Goal: Transaction & Acquisition: Purchase product/service

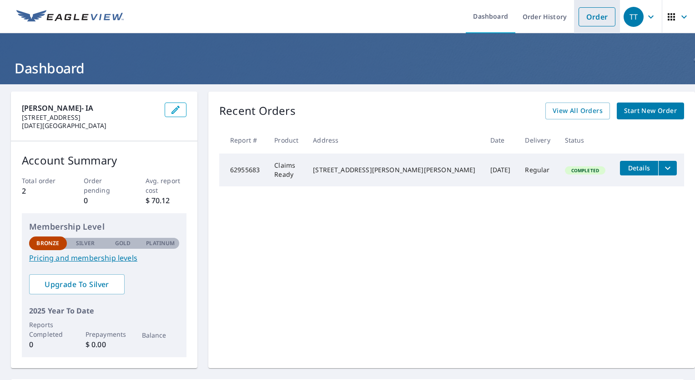
click at [584, 15] on link "Order" at bounding box center [597, 16] width 37 height 19
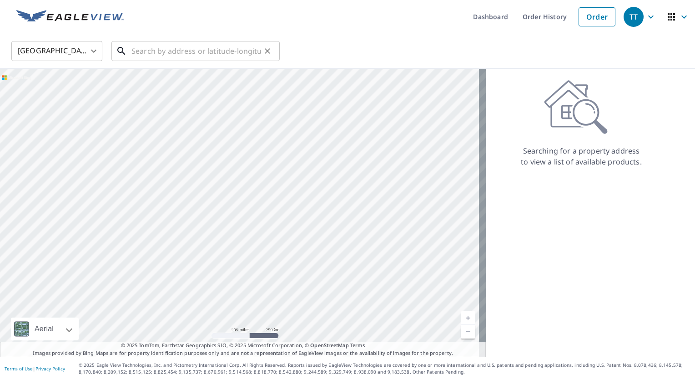
click at [179, 55] on input "text" at bounding box center [197, 50] width 130 height 25
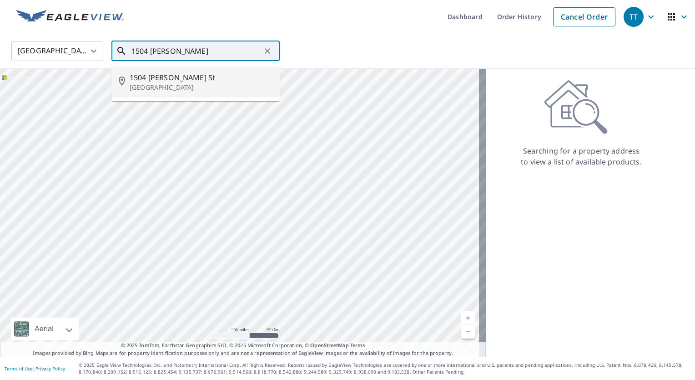
click at [181, 86] on p "[GEOGRAPHIC_DATA]" at bounding box center [201, 87] width 143 height 9
type input "[STREET_ADDRESS][PERSON_NAME]"
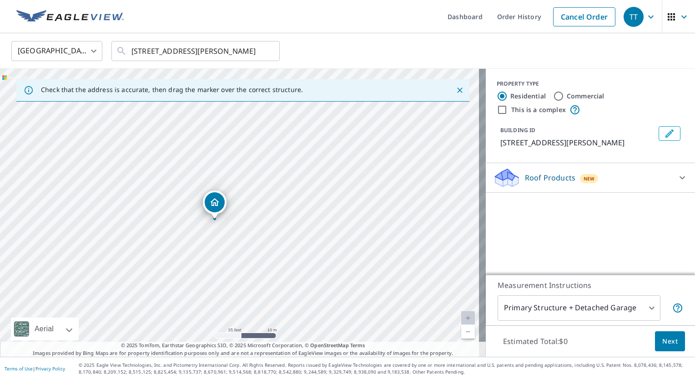
click at [270, 175] on div "[STREET_ADDRESS][PERSON_NAME]" at bounding box center [243, 213] width 486 height 288
click at [269, 171] on div "[STREET_ADDRESS][PERSON_NAME]" at bounding box center [243, 213] width 486 height 288
drag, startPoint x: 238, startPoint y: 193, endPoint x: 294, endPoint y: 147, distance: 73.0
click at [677, 179] on icon at bounding box center [682, 177] width 11 height 11
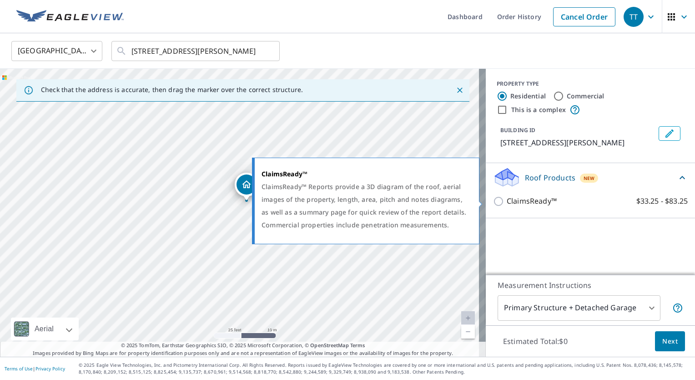
click at [493, 203] on input "ClaimsReady™ $33.25 - $83.25" at bounding box center [500, 201] width 14 height 11
checkbox input "true"
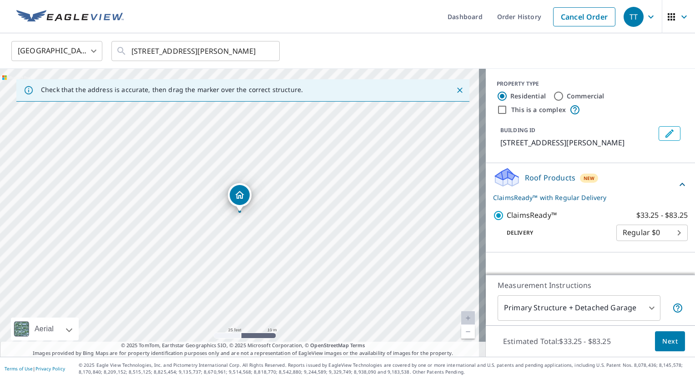
click at [644, 308] on body "TT TT Dashboard Order History Cancel Order TT [GEOGRAPHIC_DATA] [GEOGRAPHIC_DAT…" at bounding box center [347, 190] width 695 height 380
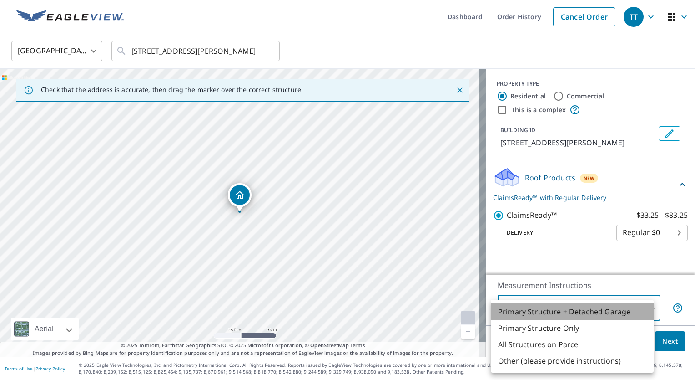
click at [633, 309] on li "Primary Structure + Detached Garage" at bounding box center [572, 311] width 163 height 16
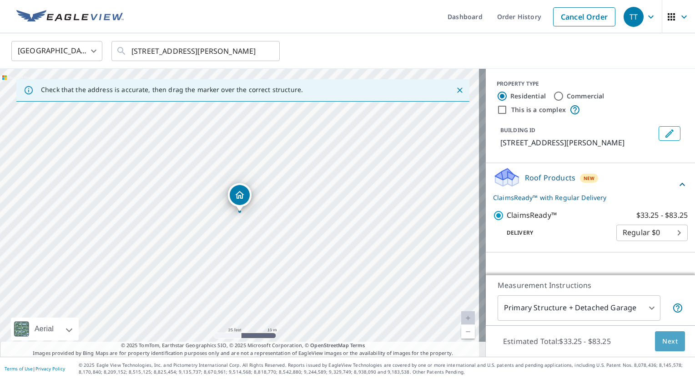
click at [664, 341] on span "Next" at bounding box center [670, 340] width 15 height 11
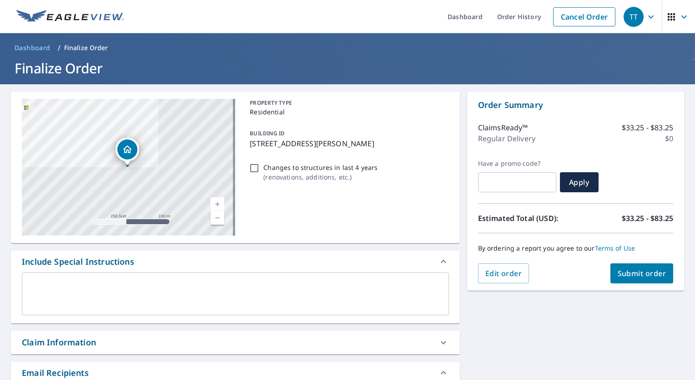
click at [138, 285] on textarea at bounding box center [235, 294] width 415 height 26
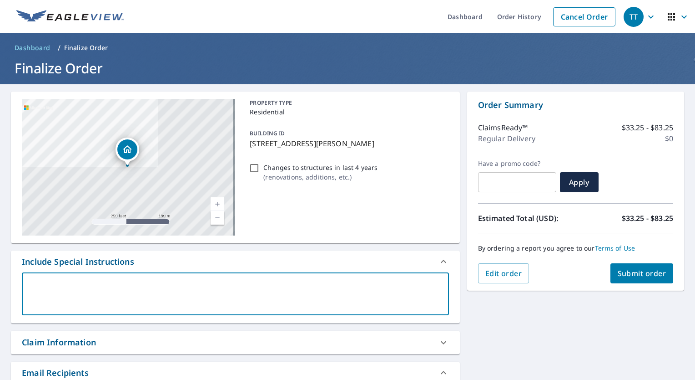
type textarea "T"
type textarea "x"
type textarea "Th"
type textarea "x"
type textarea "The"
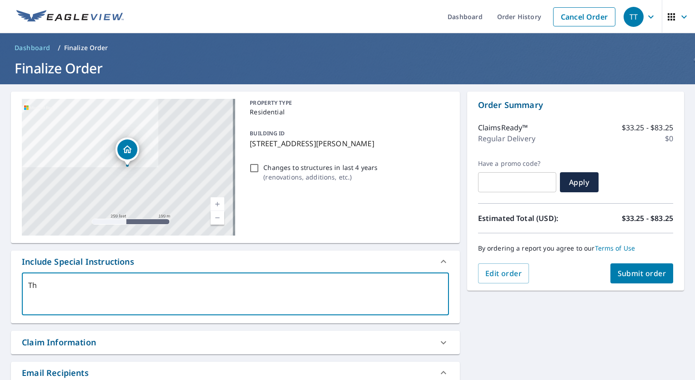
type textarea "x"
type textarea "The"
type textarea "x"
type textarea "The s"
type textarea "x"
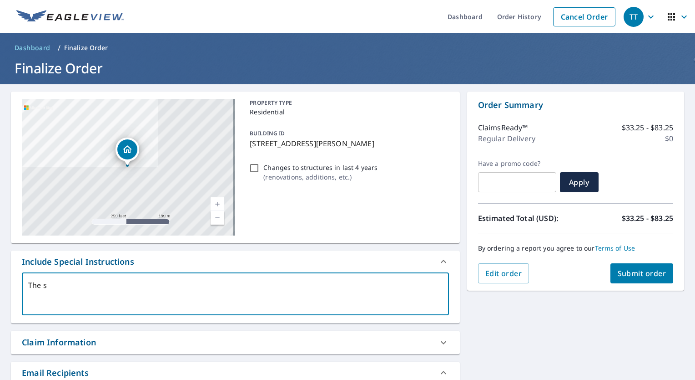
type textarea "The sh"
type textarea "x"
type textarea "The she"
type textarea "x"
type textarea "The shed"
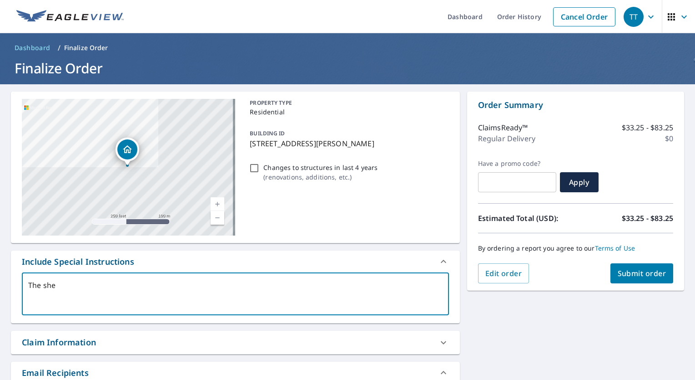
type textarea "x"
type textarea "The shed"
type textarea "x"
type textarea "The shed a"
type textarea "x"
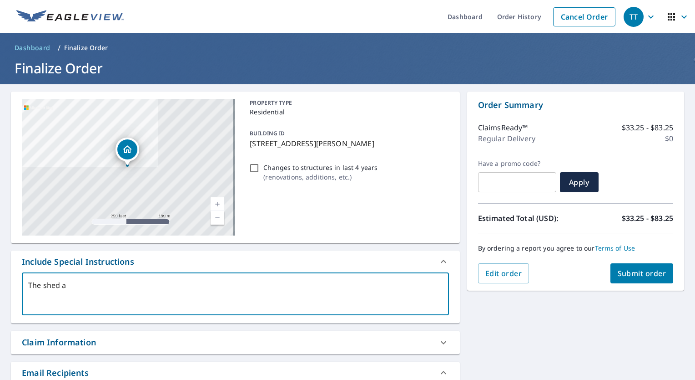
type textarea "The shed at"
type textarea "x"
type textarea "The shed at"
type textarea "x"
type textarea "The shed at t"
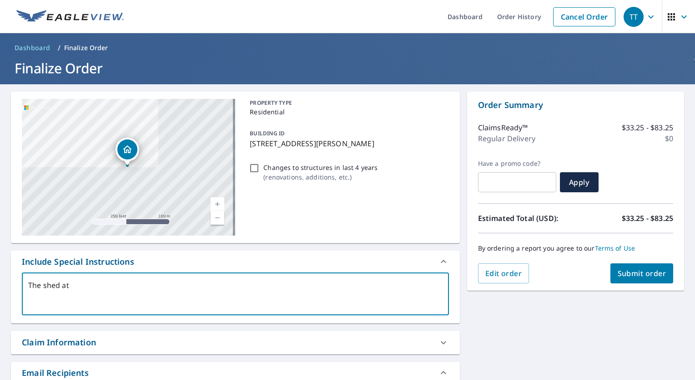
type textarea "x"
type textarea "The shed at th"
type textarea "x"
type textarea "The shed at the"
type textarea "x"
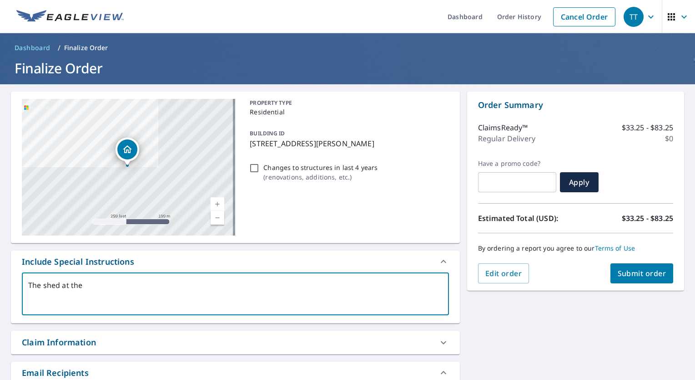
type textarea "The shed at the"
type textarea "x"
type textarea "The shed at the"
type textarea "x"
type textarea "The shed at th"
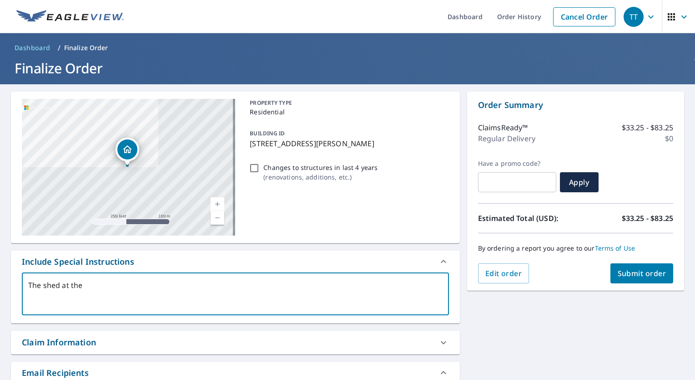
type textarea "x"
type textarea "The shed at t"
type textarea "x"
type textarea "The shed at"
type textarea "x"
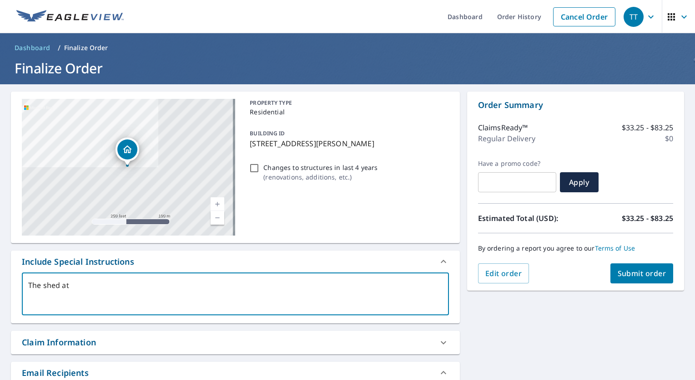
type textarea "The shed at"
type textarea "x"
type textarea "The shed a"
type textarea "x"
type textarea "The shed"
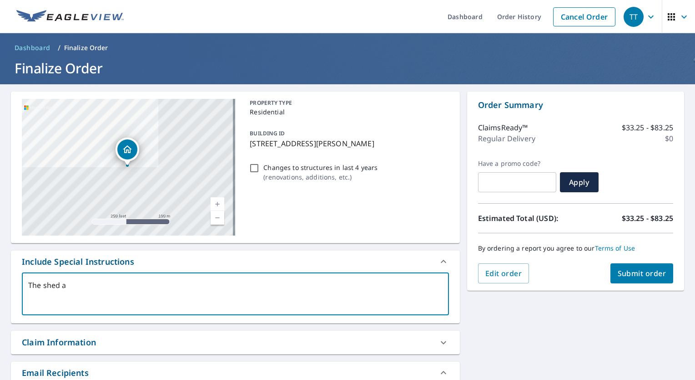
type textarea "x"
type textarea "The shed"
type textarea "x"
type textarea "The she"
type textarea "x"
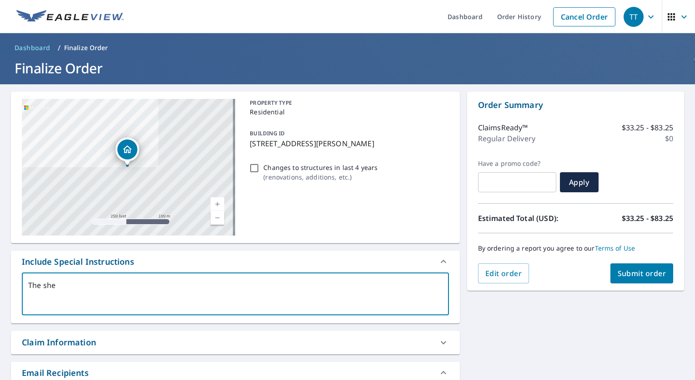
type textarea "The sh"
type textarea "x"
type textarea "The s"
type textarea "x"
type textarea "The st"
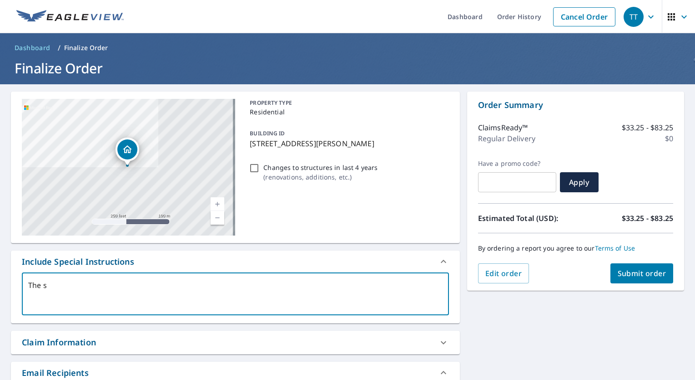
type textarea "x"
type textarea "The str"
type textarea "x"
type textarea "The stru"
type textarea "x"
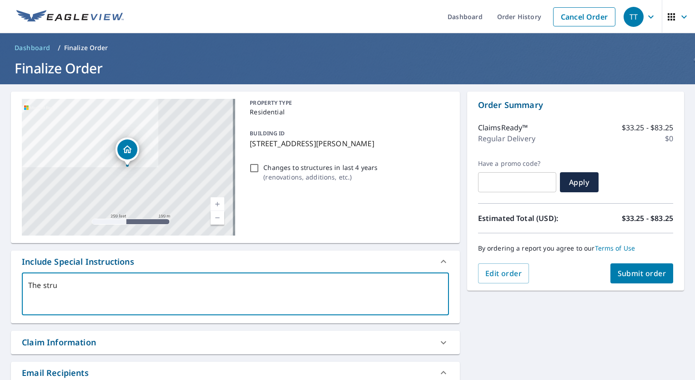
type textarea "The struc"
type textarea "x"
type textarea "The struct"
type textarea "x"
type textarea "The structu"
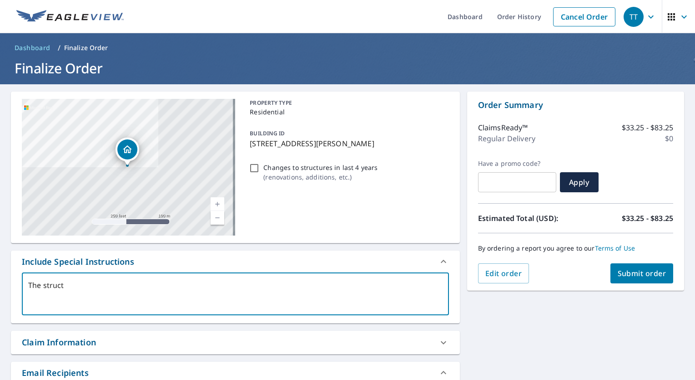
type textarea "x"
type textarea "The structur"
type textarea "x"
type textarea "The structure"
type textarea "x"
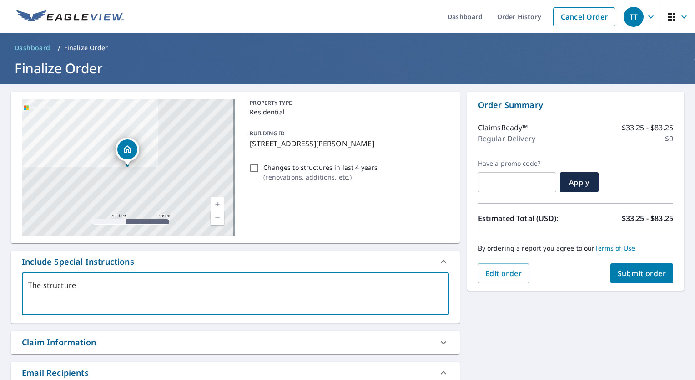
type textarea "The structure"
type textarea "x"
type textarea "The structure a"
type textarea "x"
type textarea "The structure at"
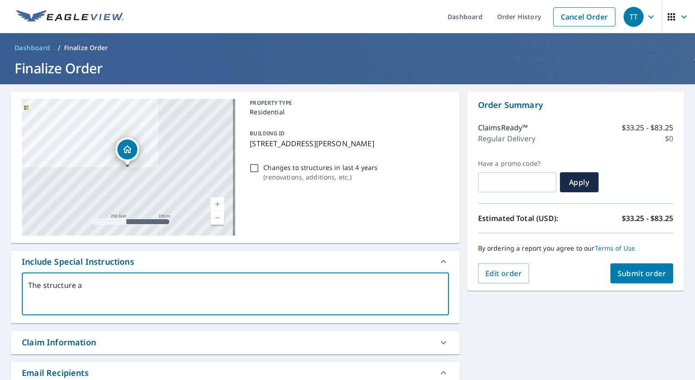
type textarea "x"
type textarea "The structure at"
type textarea "x"
type textarea "The structure at t"
type textarea "x"
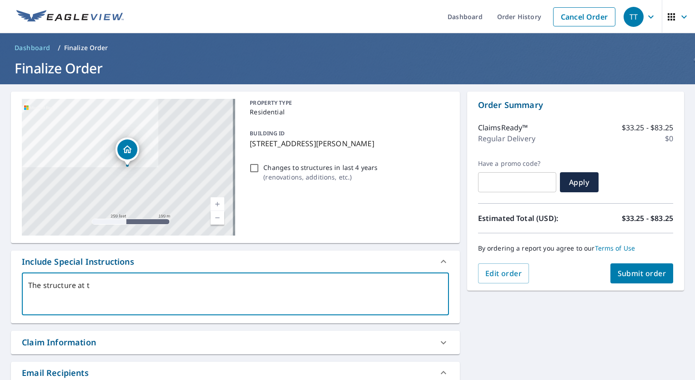
type textarea "The structure at th"
type textarea "x"
type textarea "The structure at the"
type textarea "x"
type textarea "The structure at the"
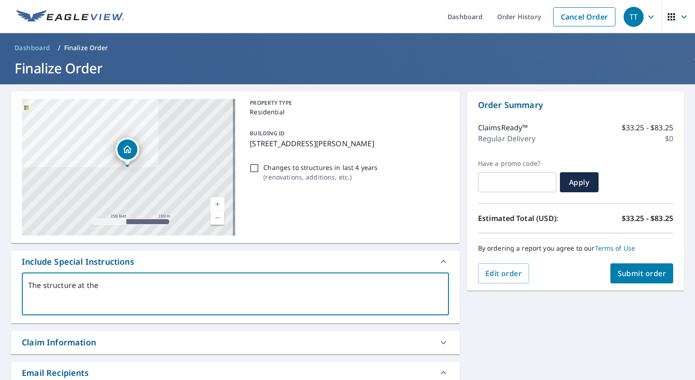
type textarea "x"
type textarea "The structure at the b"
type textarea "x"
type textarea "The structure at the ba"
type textarea "x"
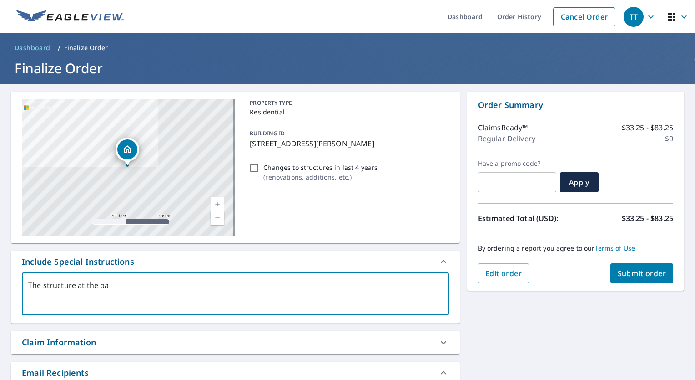
type textarea "The structure at the bac"
type textarea "x"
type textarea "The structure at the back"
type textarea "x"
type textarea "The structure at the back"
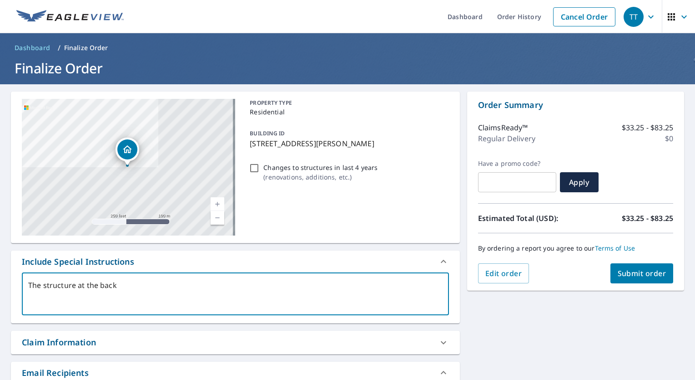
type textarea "x"
type textarea "The structure at the back o"
type textarea "x"
type textarea "The structure at the back of"
type textarea "x"
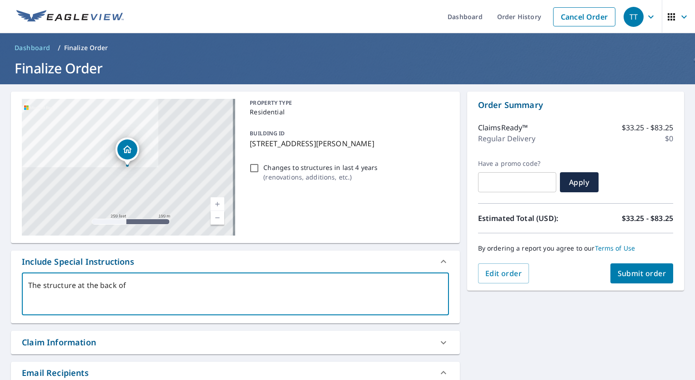
type textarea "The structure at the back of"
type textarea "x"
type textarea "The structure at the back of t"
type textarea "x"
type textarea "The structure at the back of th"
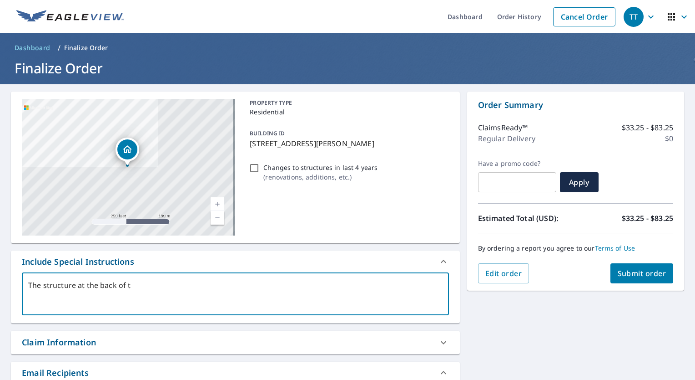
type textarea "x"
type textarea "The structure at the back of the"
type textarea "x"
type textarea "The structure at the back of the"
type textarea "x"
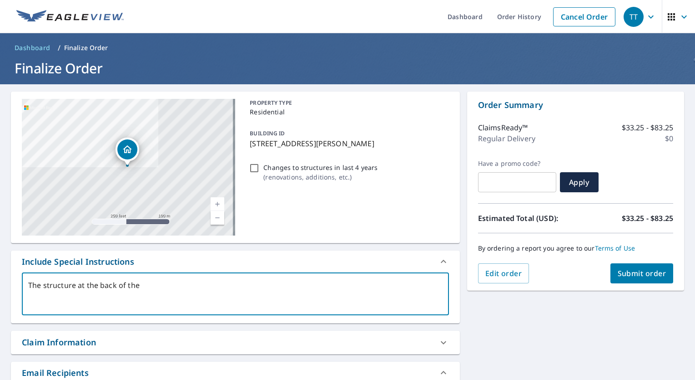
type textarea "The structure at the back of the p"
type textarea "x"
type textarea "The structure at the back of the pr"
type textarea "x"
type textarea "The structure at the back of the pro"
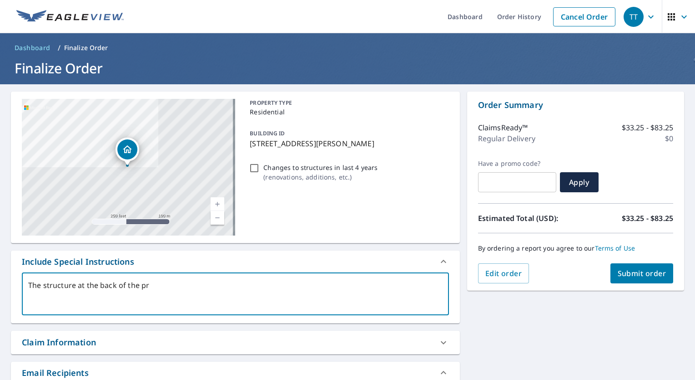
type textarea "x"
type textarea "The structure at the back of the prop"
type textarea "x"
type textarea "The structure at the back of the prope"
type textarea "x"
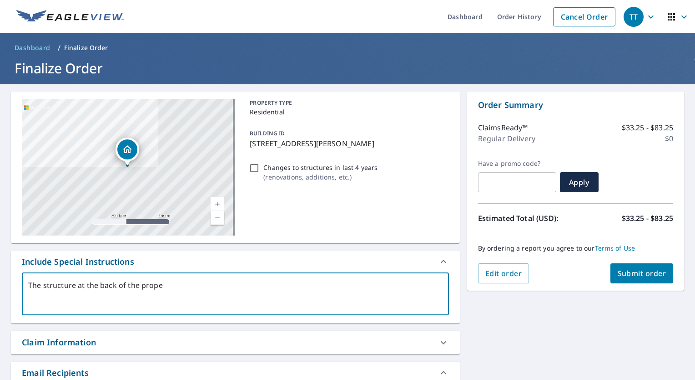
type textarea "The structure at the back of the proper"
type textarea "x"
type textarea "The structure at the back of the propert"
type textarea "x"
type textarea "The structure at the back of the property"
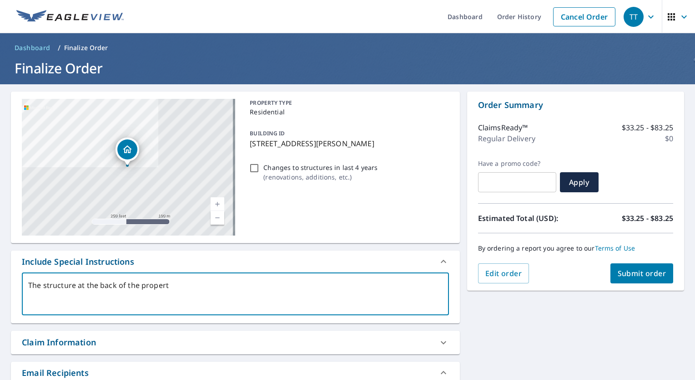
type textarea "x"
type textarea "The structure at the back of the property"
type textarea "x"
type textarea "The structure at the back of the property i"
type textarea "x"
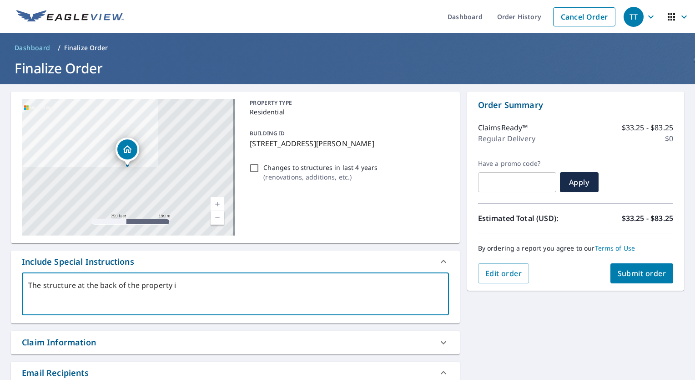
type textarea "The structure at the back of the property is"
type textarea "x"
type textarea "The structure at the back of the property is"
type textarea "x"
type textarea "The structure at the back of the property is"
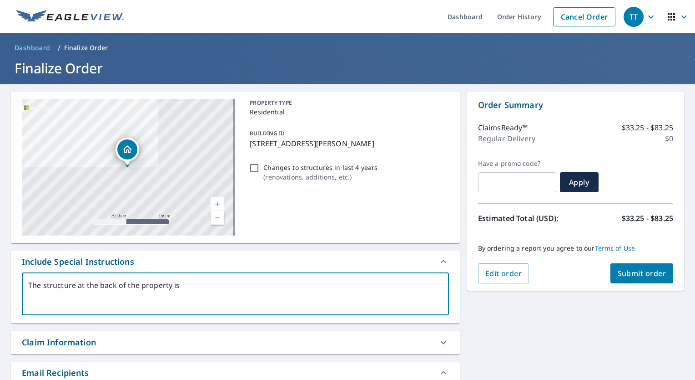
type textarea "x"
type textarea "The structure at the back of the property i"
type textarea "x"
type textarea "The structure at the back of the property"
type textarea "x"
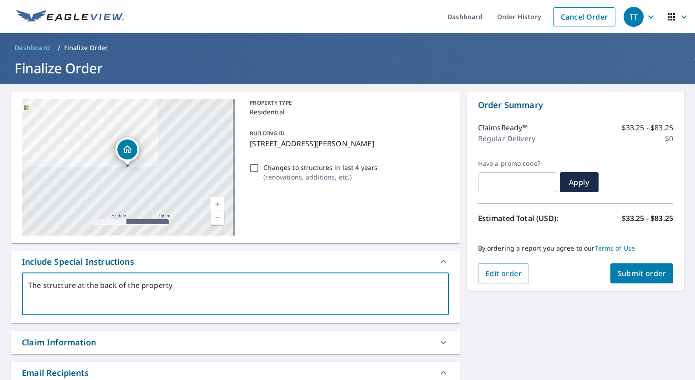
click at [45, 285] on textarea "The structure at the back of the property" at bounding box center [235, 294] width 415 height 26
type textarea "The sstructure at the back of the property"
type textarea "x"
type textarea "The smstructure at the back of the property"
type textarea "x"
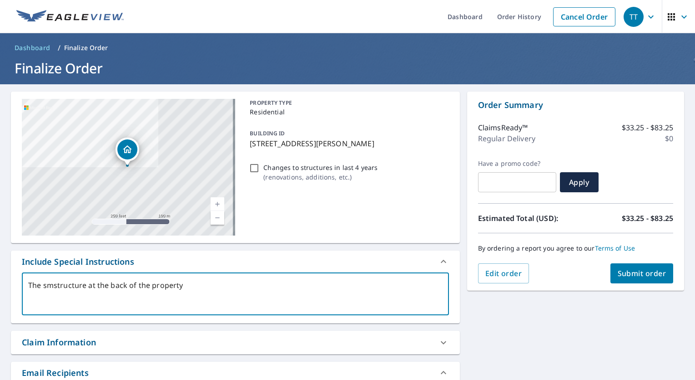
type textarea "The smastructure at the back of the property"
type textarea "x"
type textarea "The smalstructure at the back of the property"
type textarea "x"
type textarea "The smallstructure at the back of the property"
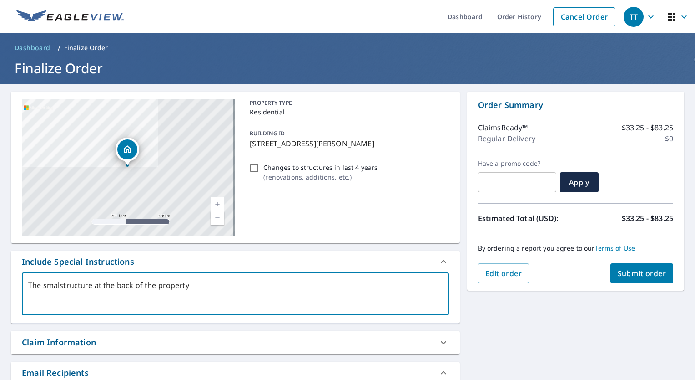
type textarea "x"
type textarea "The small structure at the back of the property"
type textarea "x"
click at [204, 285] on textarea "The small structure at the back of the property" at bounding box center [235, 294] width 415 height 26
type textarea "The small structure at the back of the property a"
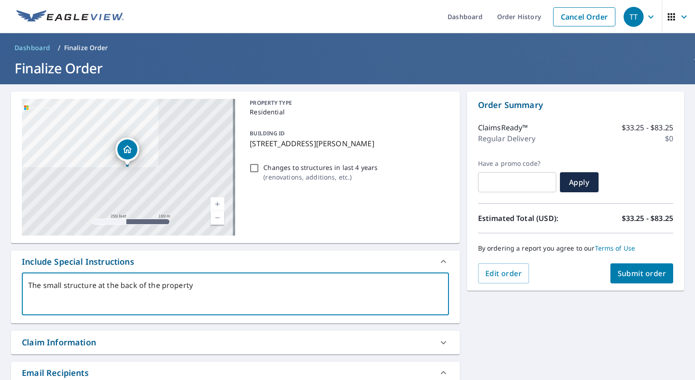
type textarea "x"
type textarea "The small structure at the back of the property an"
type textarea "x"
type textarea "The small structure at the back of the property and"
type textarea "x"
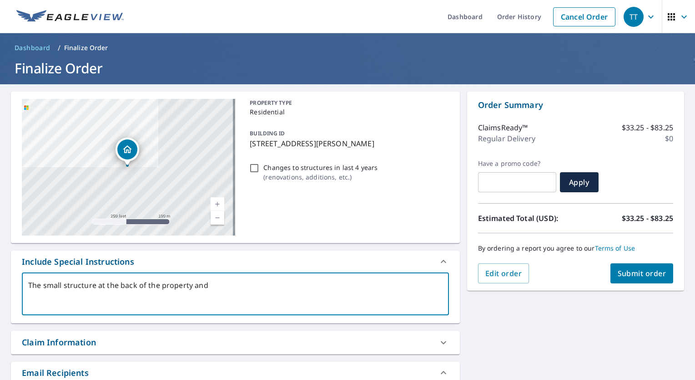
type textarea "The small structure at the back of the property and"
type textarea "x"
type textarea "The small structure at the back of the property and t"
type textarea "x"
type textarea "The small structure at the back of the property and th"
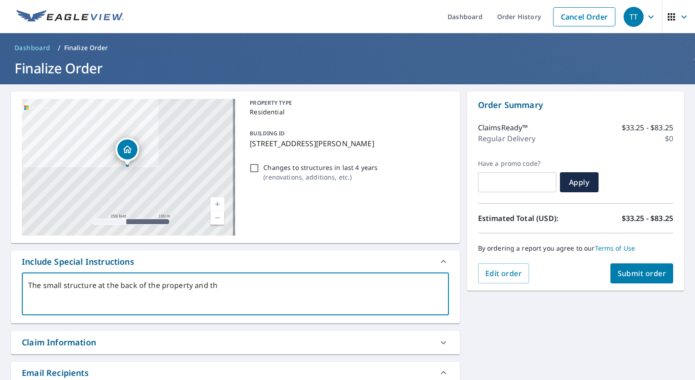
type textarea "x"
type textarea "The small structure at the back of the property and the"
type textarea "x"
type textarea "The small structure at the back of the property and the"
type textarea "x"
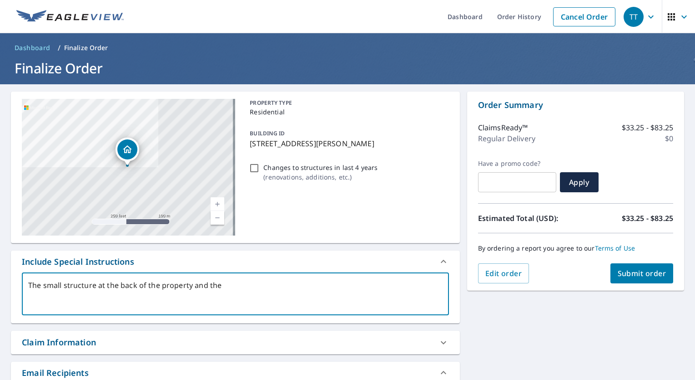
type textarea "The small structure at the back of the property and the d"
type textarea "x"
type textarea "The small structure at the back of the property and the dw"
type textarea "x"
type textarea "The small structure at the back of the property and the dwe"
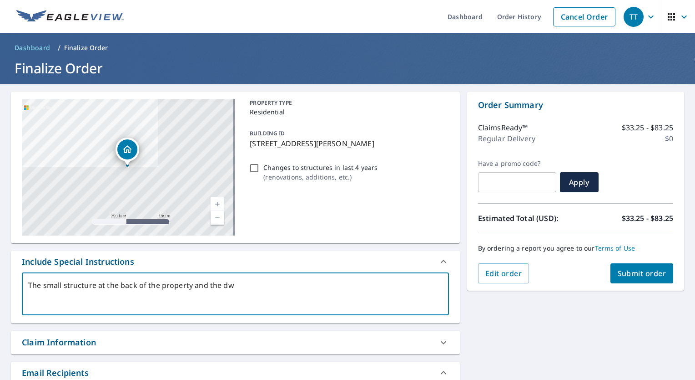
type textarea "x"
type textarea "The small structure at the back of the property and the dwel"
type textarea "x"
type textarea "The small structure at the back of the property and the dwell"
type textarea "x"
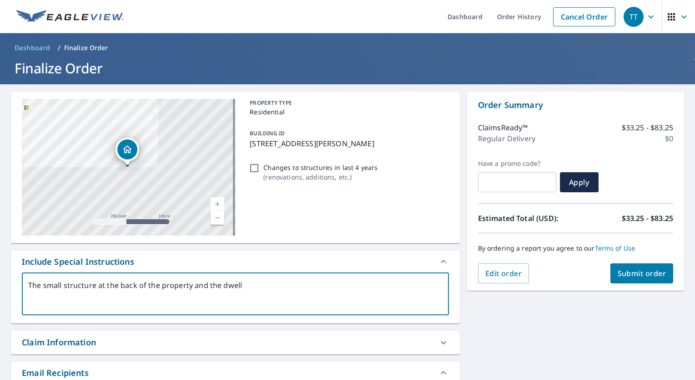
type textarea "The small structure at the back of the property and the dwelli"
type textarea "x"
type textarea "The small structure at the back of the property and the dwellin"
type textarea "x"
type textarea "The small structure at the back of the property and the dwelling"
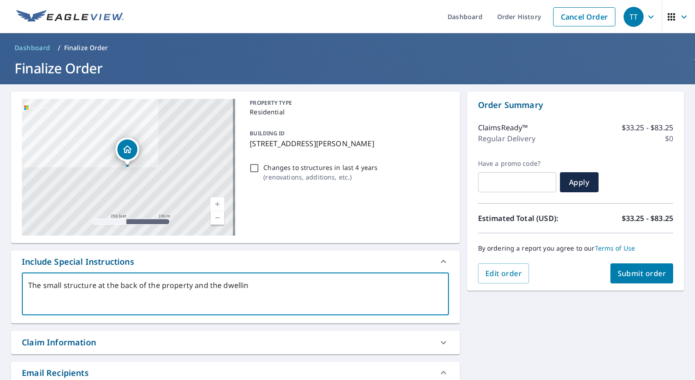
type textarea "x"
type textarea "The small structure at the back of the property and the dwelling"
type textarea "x"
drag, startPoint x: 95, startPoint y: 285, endPoint x: 44, endPoint y: 283, distance: 51.0
click at [44, 283] on textarea "The small structure at the back of the property and the dwelling" at bounding box center [235, 294] width 415 height 26
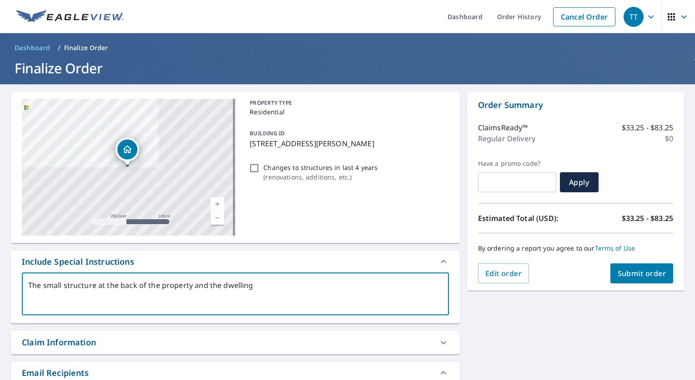
type textarea "The s at the back of the property and the dwelling"
type textarea "x"
type textarea "The sh at the back of the property and the dwelling"
type textarea "x"
type textarea "The she at the back of the property and the dwelling"
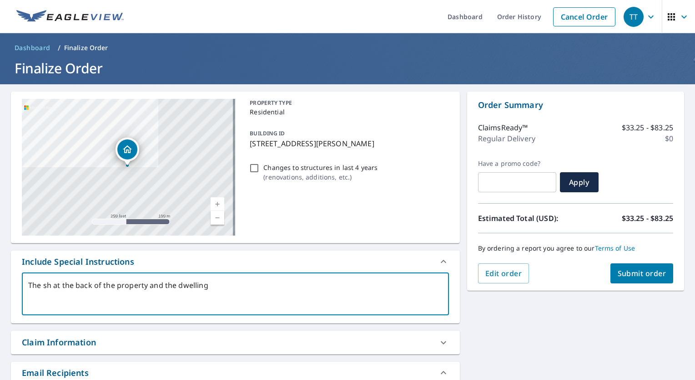
type textarea "x"
type textarea "The shed at the back of the property and the dwelling"
type textarea "x"
type textarea "The she at the back of the property and the dwelling"
type textarea "x"
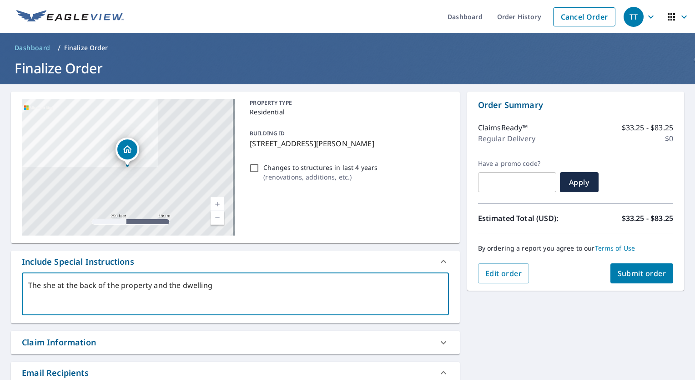
type textarea "The sh at the back of the property and the dwelling"
type textarea "x"
click at [231, 283] on textarea "The shed at the back of the property and the dwelling" at bounding box center [235, 294] width 415 height 26
click at [157, 284] on textarea "The shed at the back of the property and the dwelling" at bounding box center [235, 294] width 415 height 26
click at [303, 284] on textarea "The shed at the back of the property (by the rear fence) and the dwelling" at bounding box center [235, 294] width 415 height 26
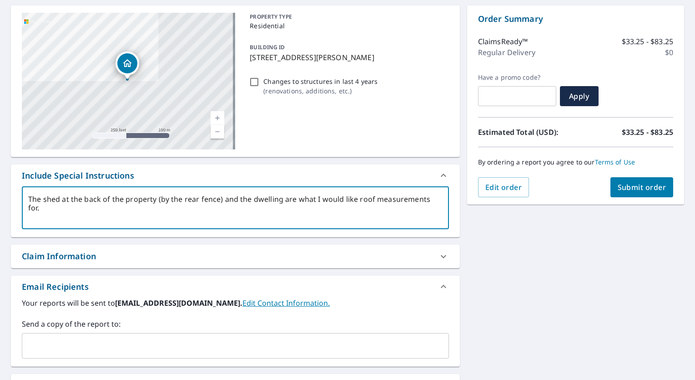
scroll to position [91, 0]
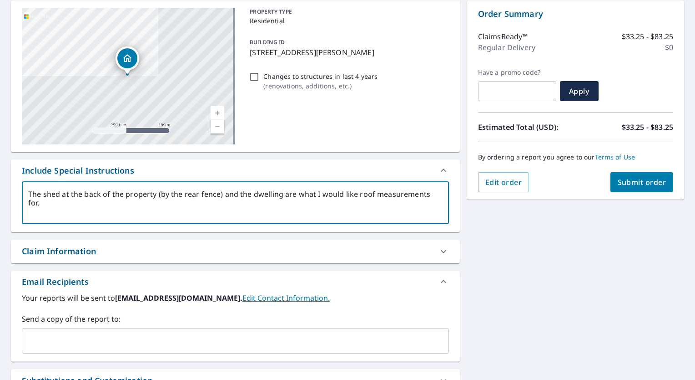
click at [642, 184] on span "Submit order" at bounding box center [642, 182] width 49 height 10
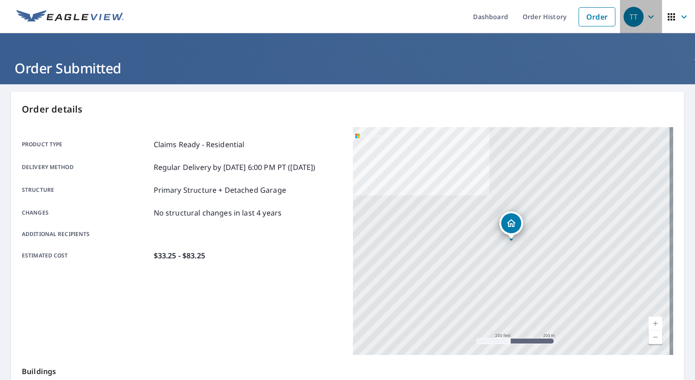
click at [648, 16] on icon "button" at bounding box center [650, 16] width 5 height 3
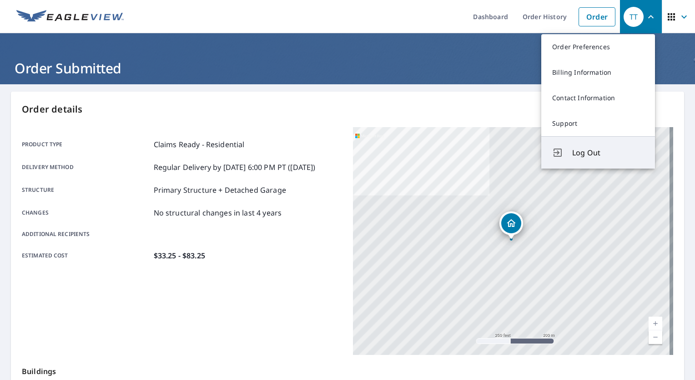
click at [577, 159] on button "Log Out" at bounding box center [599, 152] width 114 height 32
